Goal: Communication & Community: Answer question/provide support

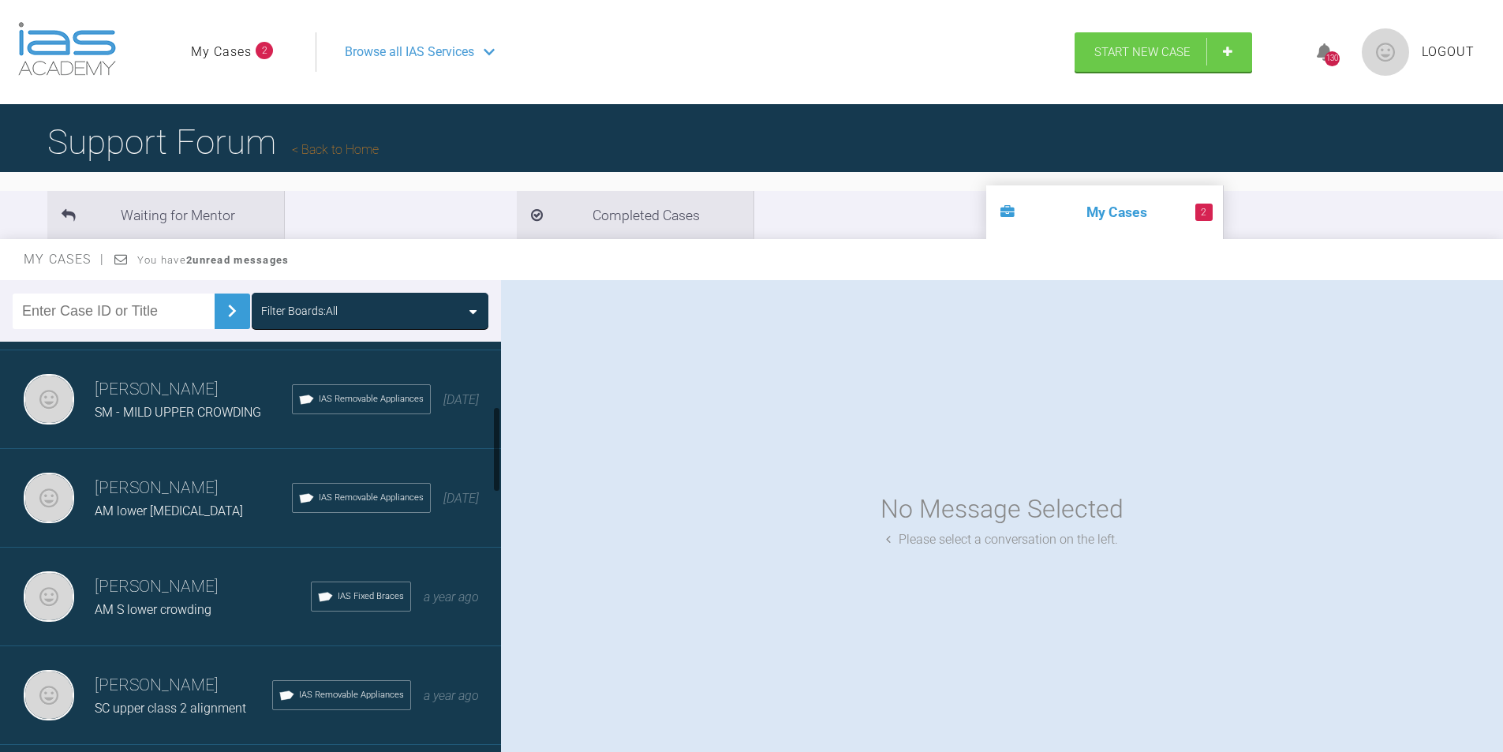
scroll to position [316, 0]
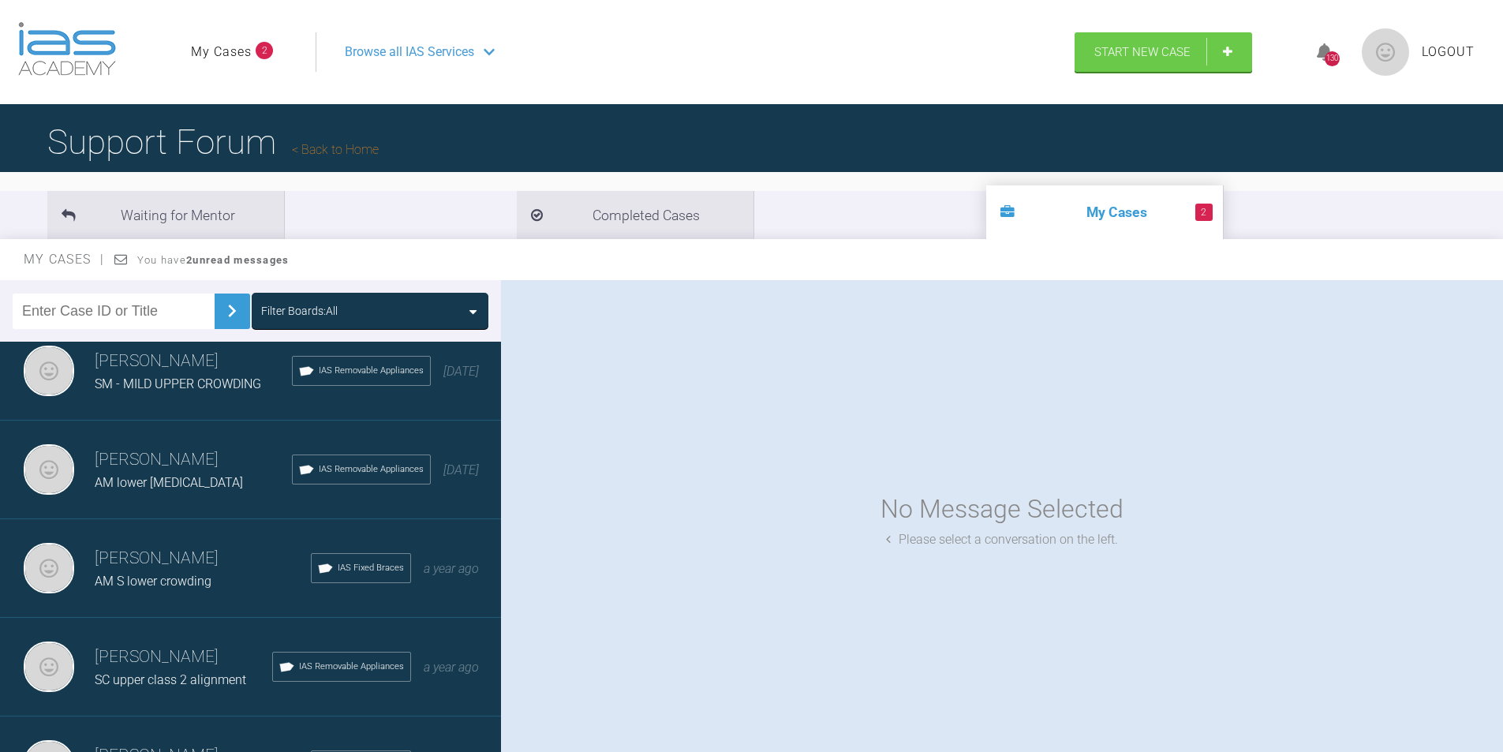
click at [140, 578] on span "AM S lower crowding" at bounding box center [153, 581] width 117 height 15
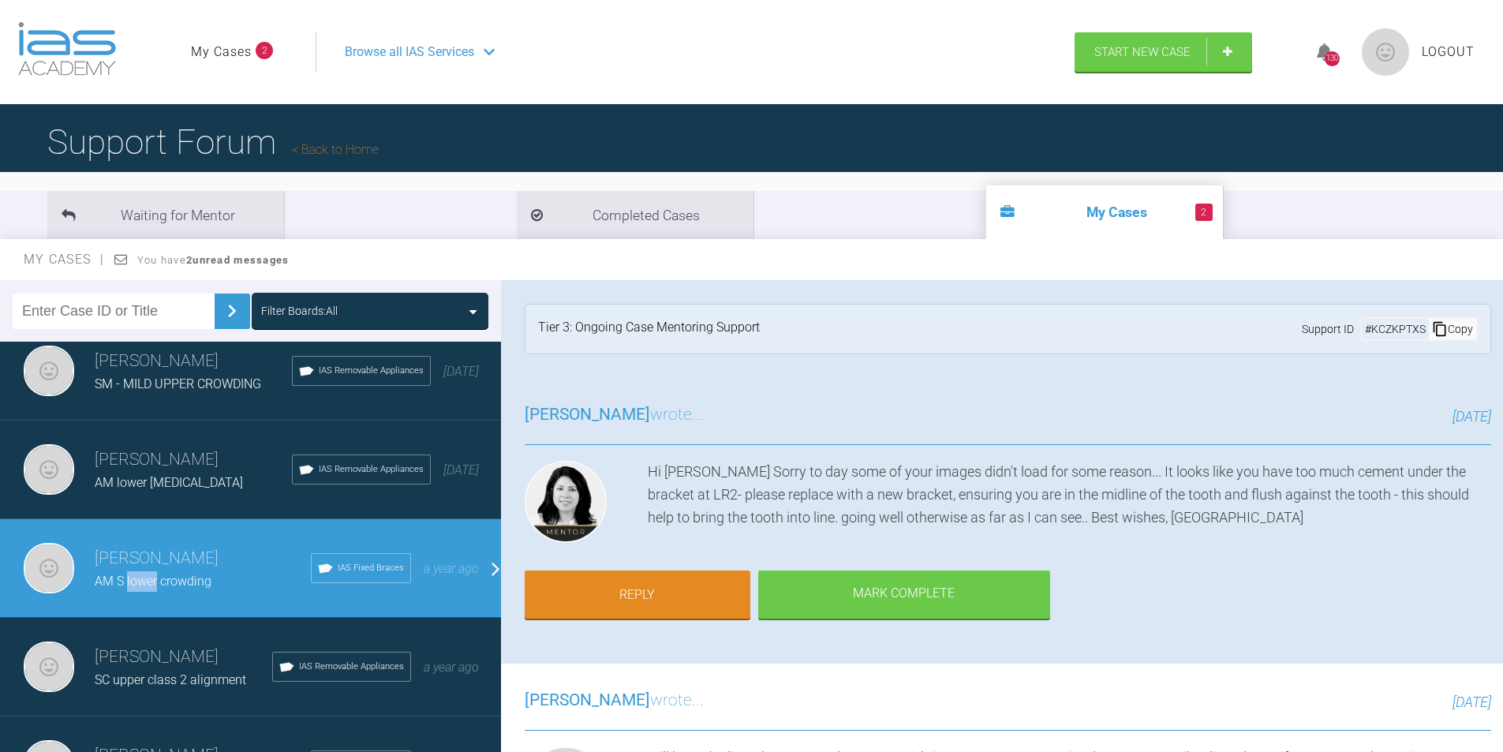
click at [142, 578] on span "AM S lower crowding" at bounding box center [153, 581] width 117 height 15
click at [622, 583] on link "Reply" at bounding box center [638, 596] width 226 height 49
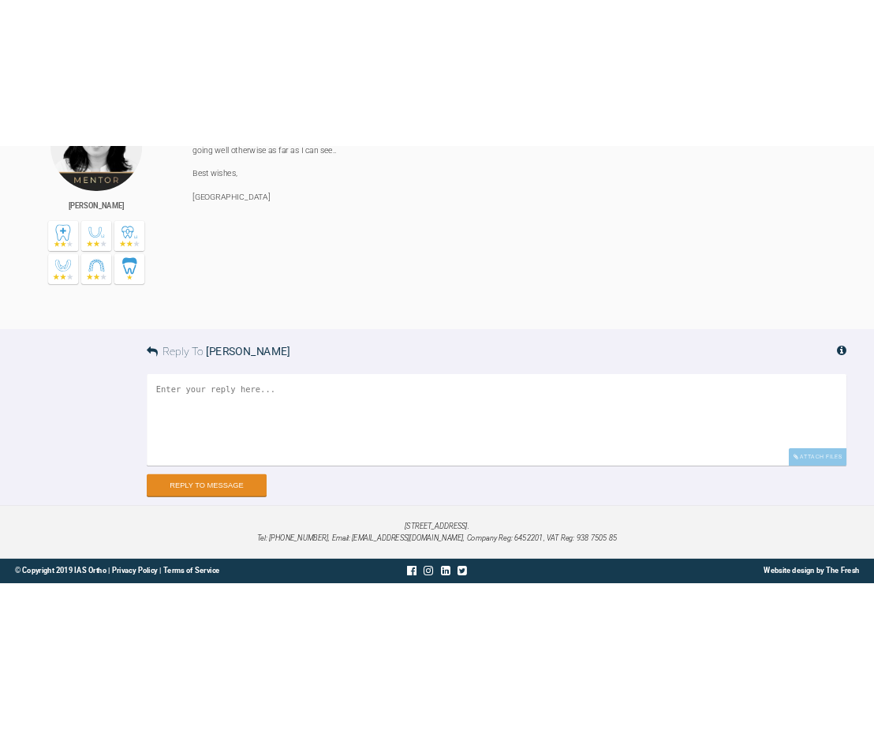
scroll to position [7097, 0]
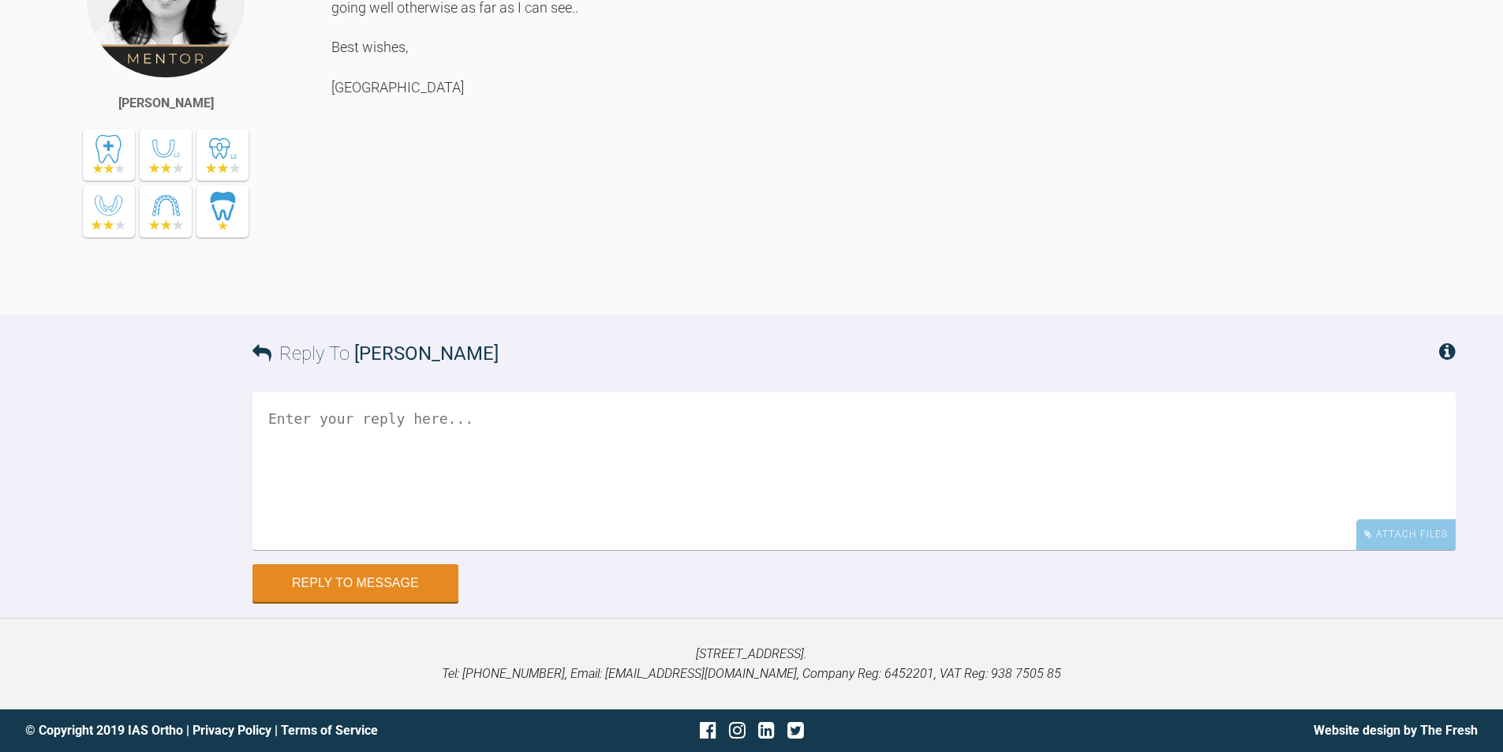
click at [376, 441] on textarea at bounding box center [853, 471] width 1203 height 158
click at [551, 420] on textarea "bracket for LR2 had come loose, hasd been replaced." at bounding box center [853, 471] width 1203 height 158
click at [683, 430] on textarea "bracket for LR2 had come loose, has been replaced." at bounding box center [853, 471] width 1203 height 158
click at [268, 418] on textarea "bracket for LR2 had come loose, has been replaced. i have stayed on AW 0.02 & Q…" at bounding box center [853, 471] width 1203 height 158
click at [277, 421] on textarea "; this is bracket for LR2 had come loose, has been replaced. i have stayed on A…" at bounding box center [853, 471] width 1203 height 158
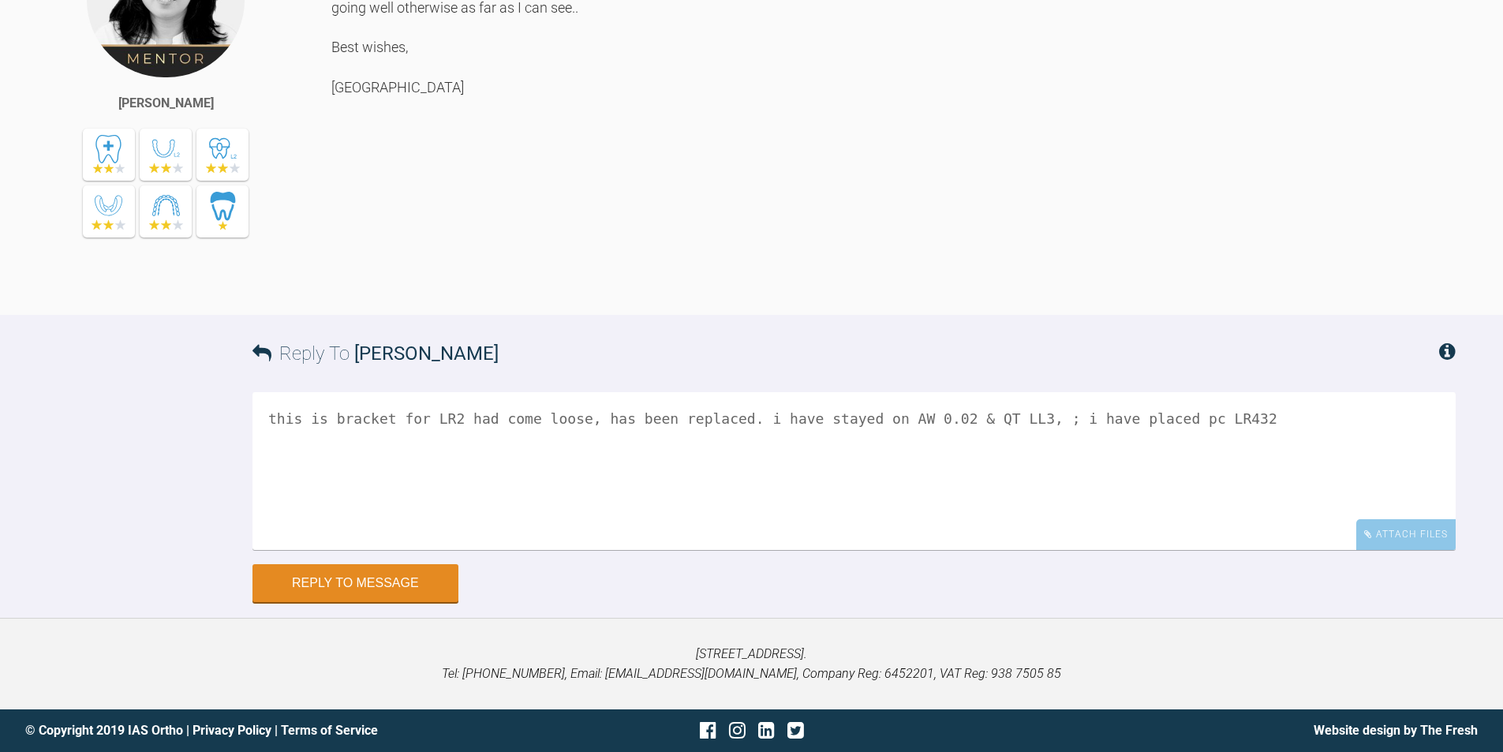
click at [334, 413] on textarea "this is bracket for LR2 had come loose, has been replaced. i have stayed on AW …" at bounding box center [853, 471] width 1203 height 158
click at [748, 422] on textarea "this is becoming a stubborn case, i am not getting LR2 alignerd; bracket for LR…" at bounding box center [853, 471] width 1203 height 158
click at [674, 459] on textarea "this is becoming a stubborn case, i am not getting LR2 aligned; bracket for LR2…" at bounding box center [853, 471] width 1203 height 158
type textarea "this is becoming a stubborn case, i am not getting LR2 aligned; bracket for LR2…"
click at [1393, 533] on div "Attach Files" at bounding box center [1405, 534] width 99 height 31
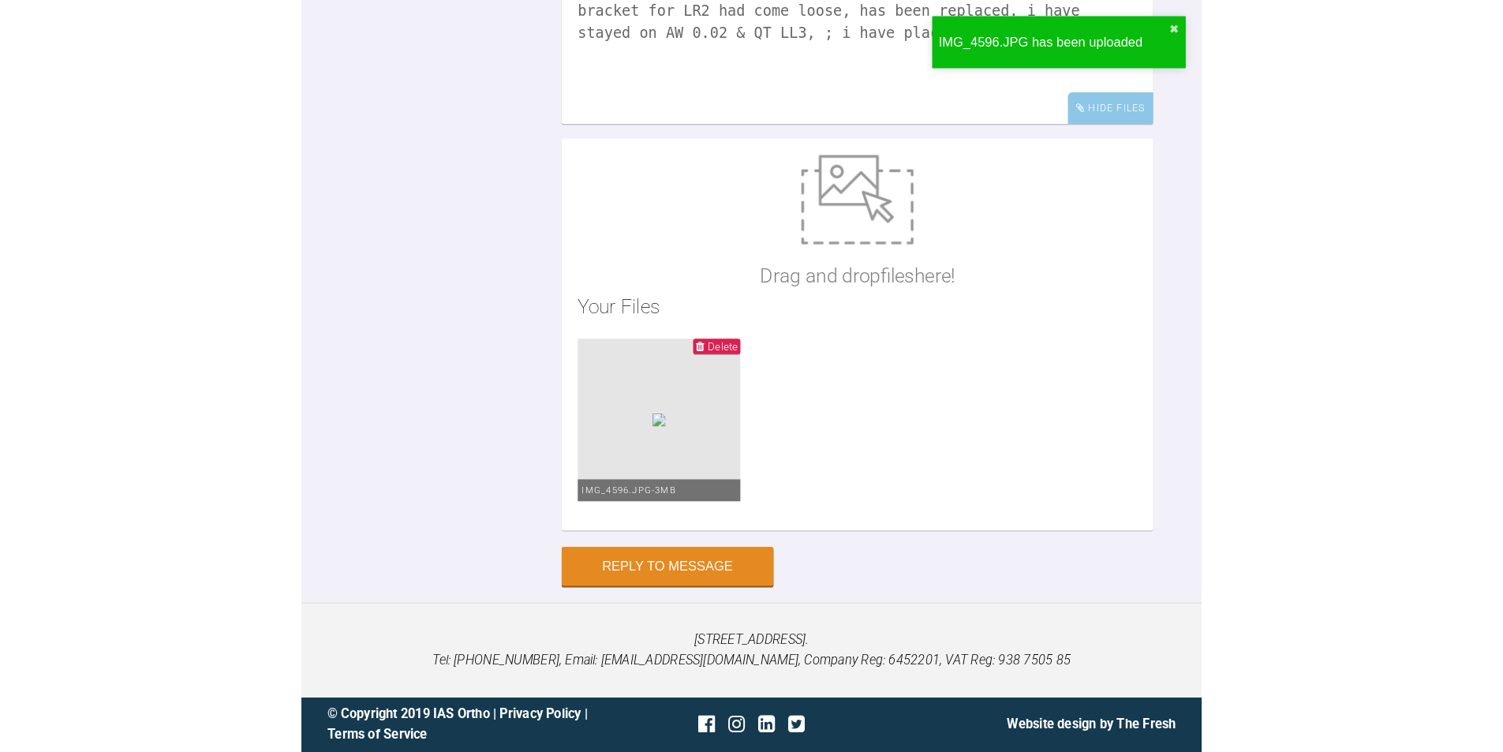
scroll to position [7494, 0]
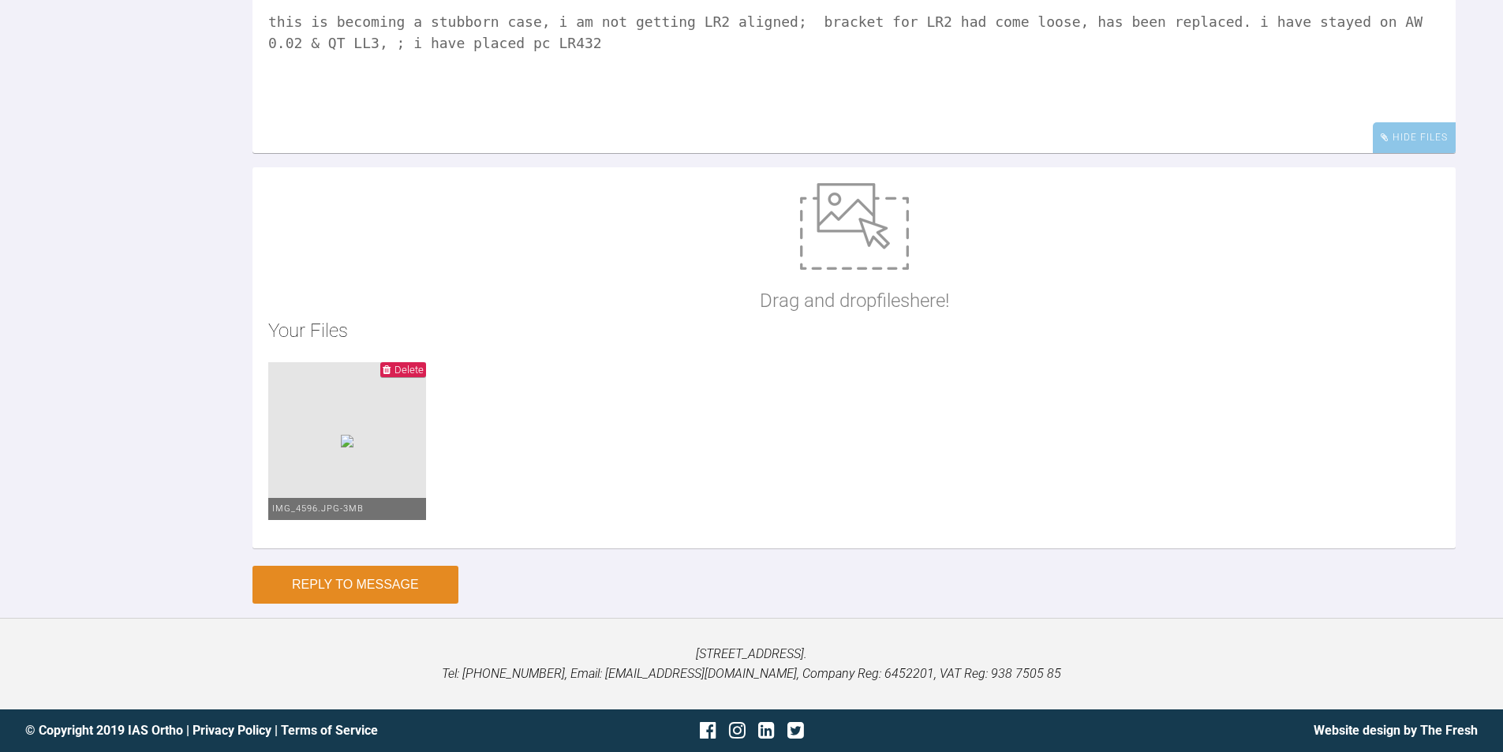
click at [341, 576] on button "Reply to Message" at bounding box center [355, 585] width 206 height 38
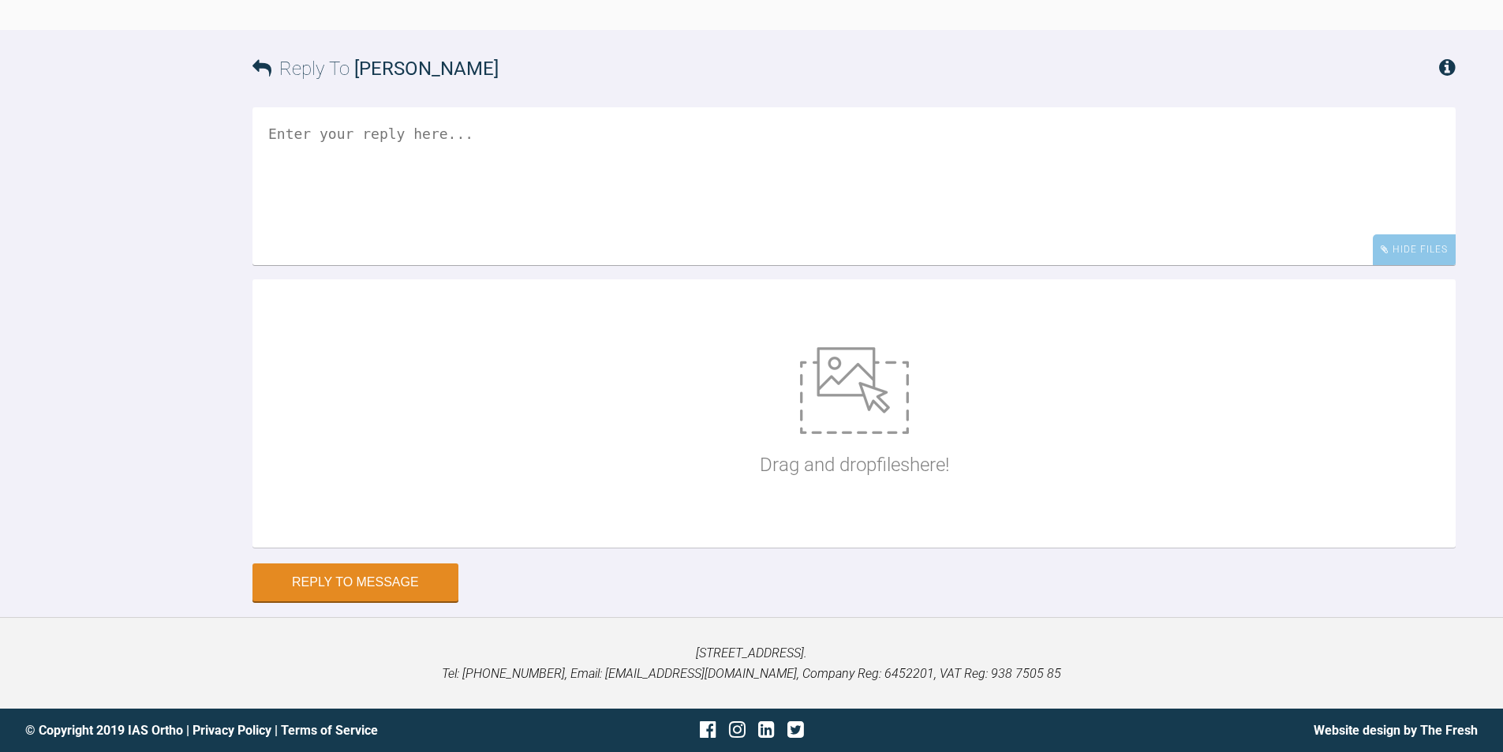
scroll to position [7870, 0]
